Goal: Find specific page/section: Find specific page/section

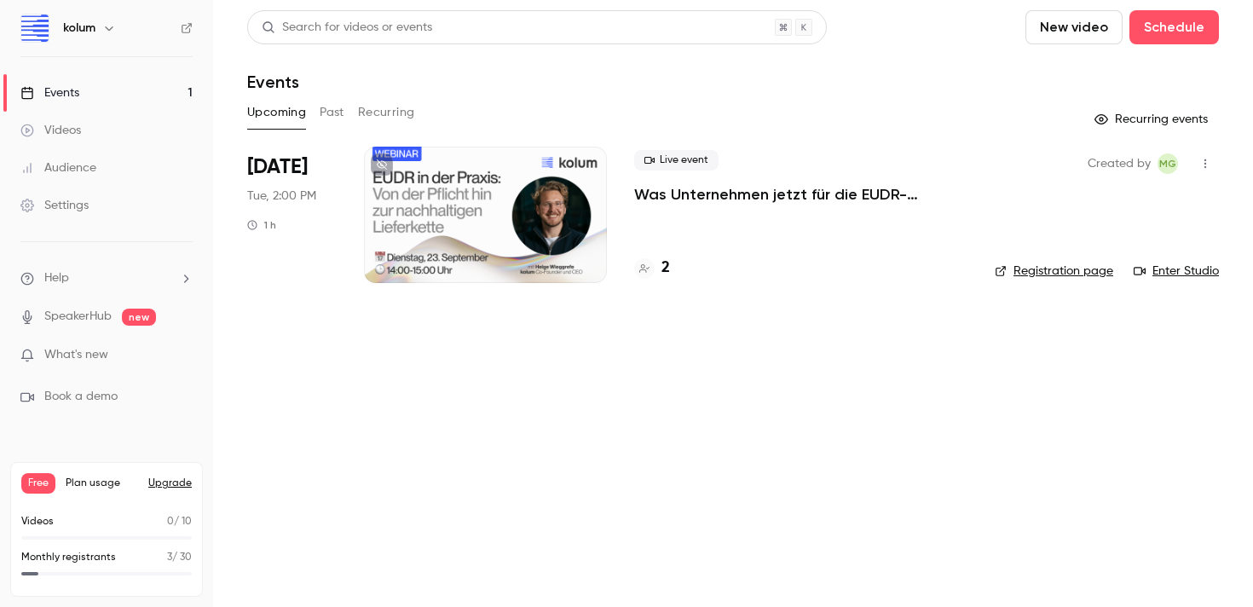
click at [662, 263] on h4 "2" at bounding box center [666, 268] width 9 height 23
